Goal: Task Accomplishment & Management: Use online tool/utility

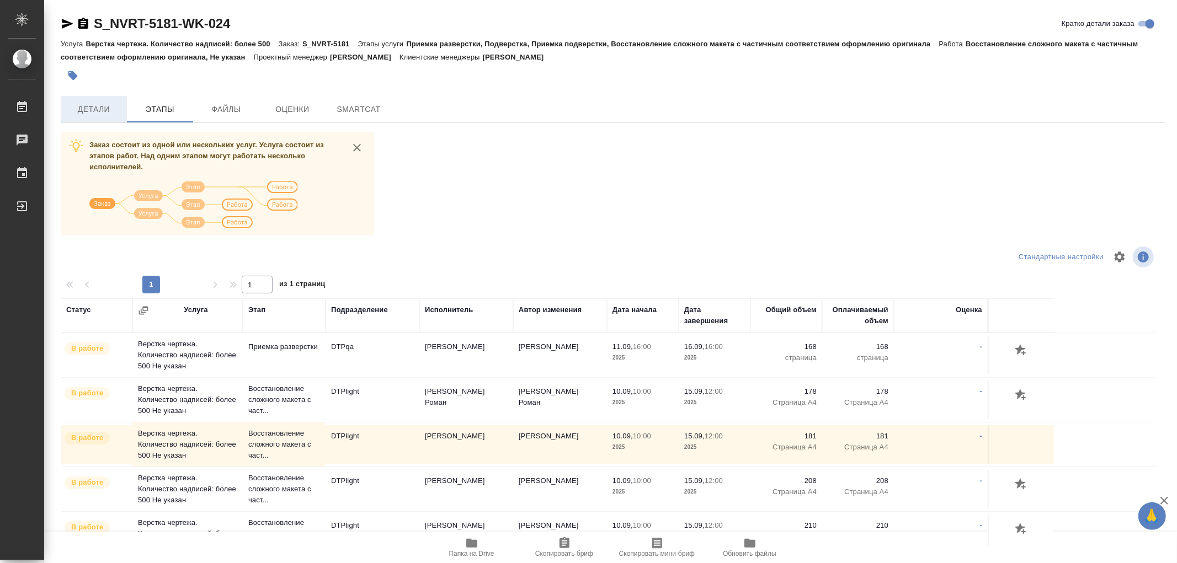
click at [89, 110] on span "Детали" at bounding box center [93, 110] width 53 height 14
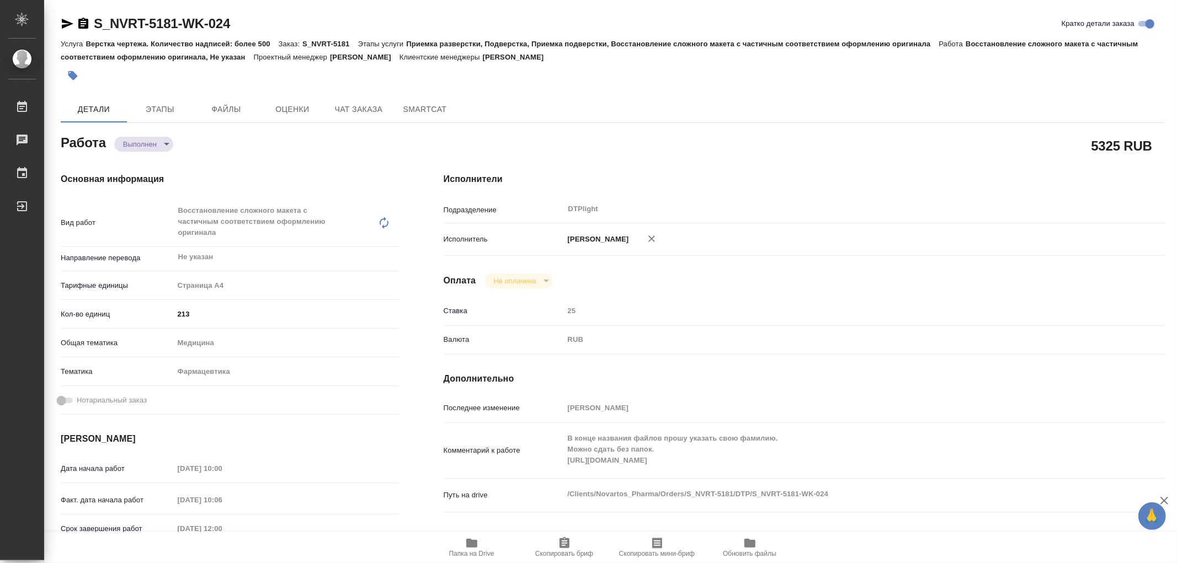
type textarea "x"
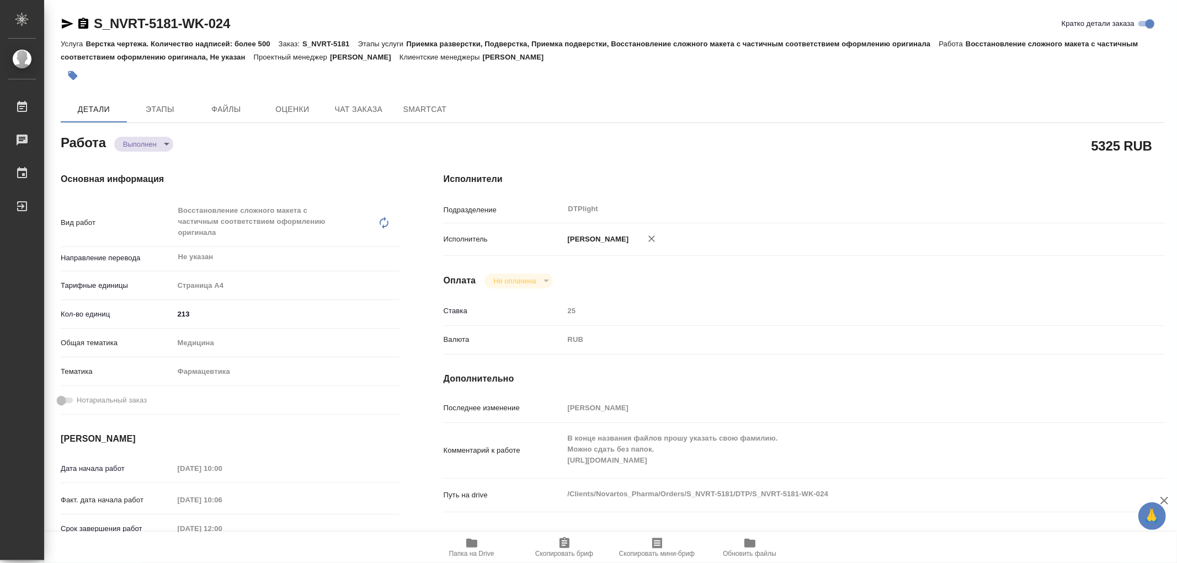
type textarea "x"
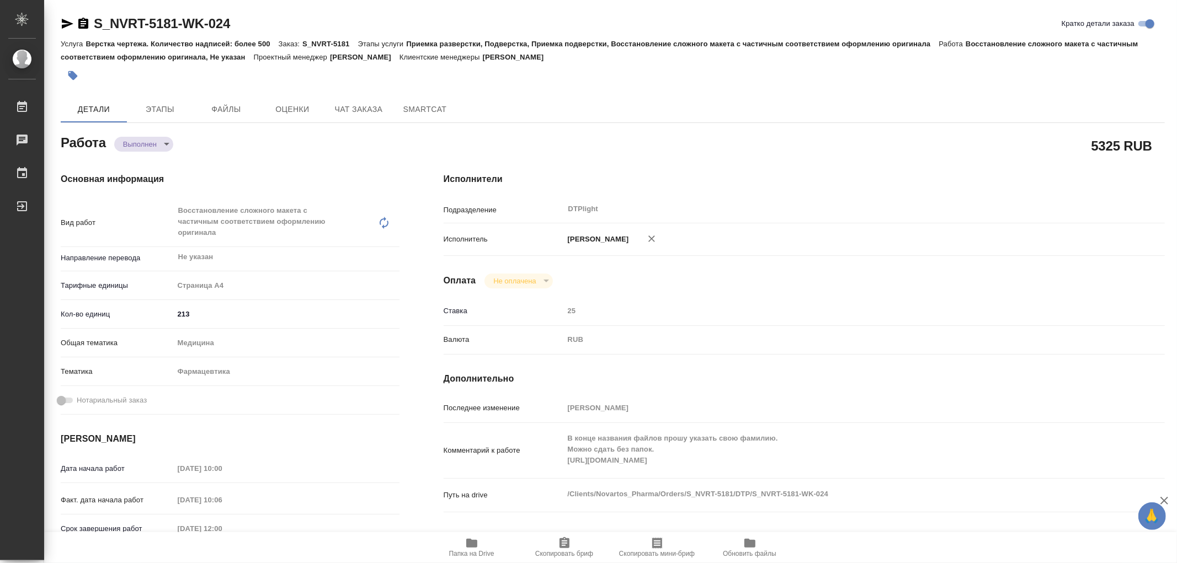
type textarea "x"
